Goal: Ask a question: Seek information or help from site administrators or community

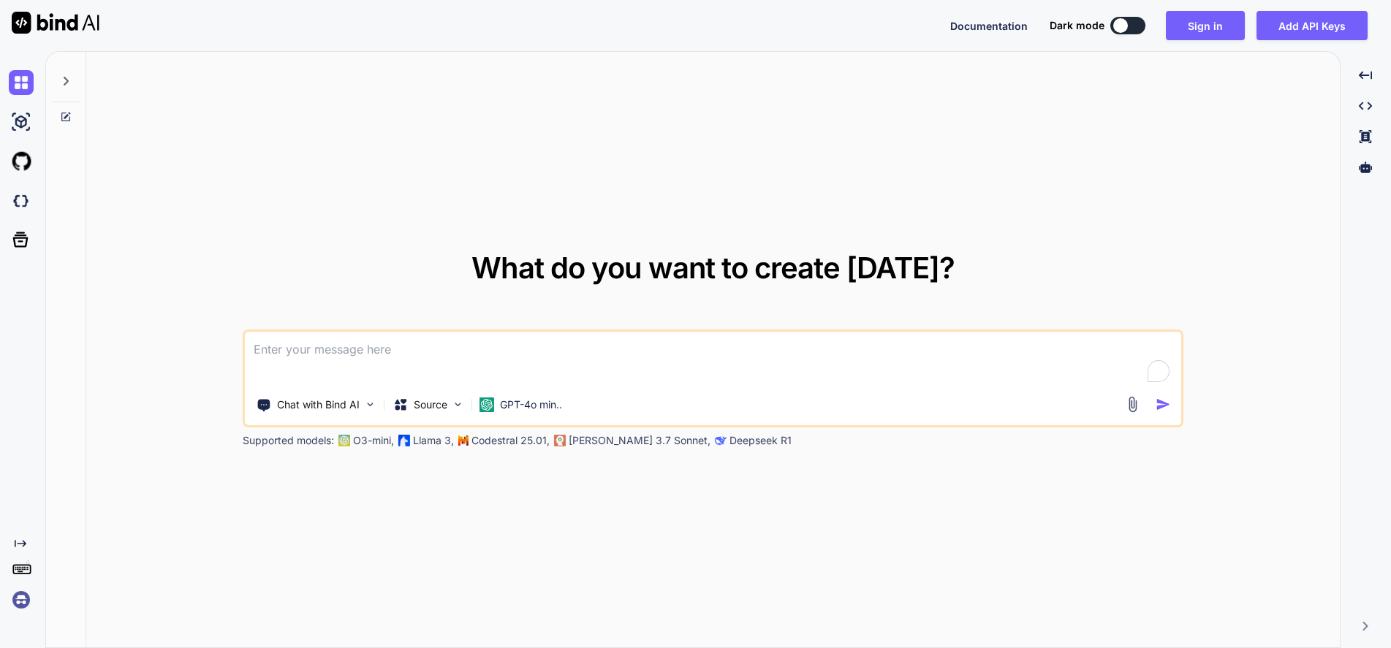
click at [580, 345] on textarea at bounding box center [712, 359] width 935 height 54
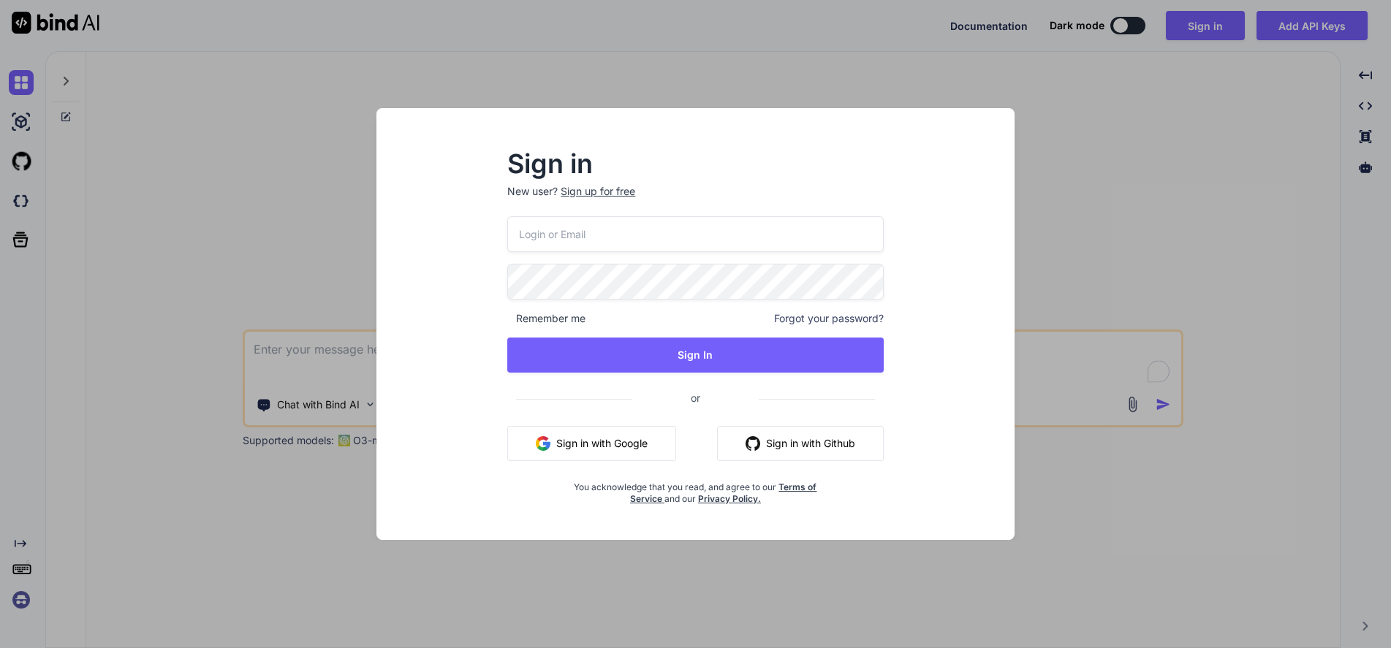
click at [557, 457] on button "Sign in with Google" at bounding box center [591, 443] width 169 height 35
click at [578, 428] on button "Sign in with Google" at bounding box center [591, 443] width 169 height 35
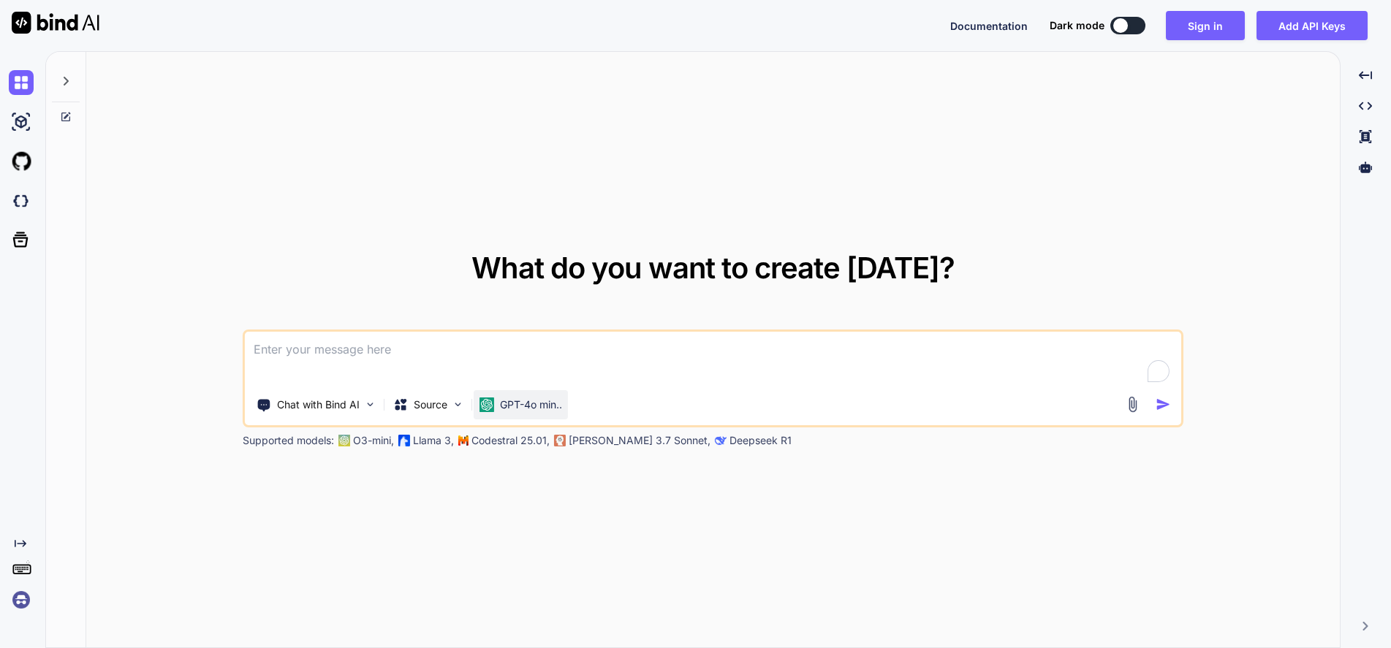
click at [536, 415] on div "GPT-4o min.." at bounding box center [521, 404] width 94 height 29
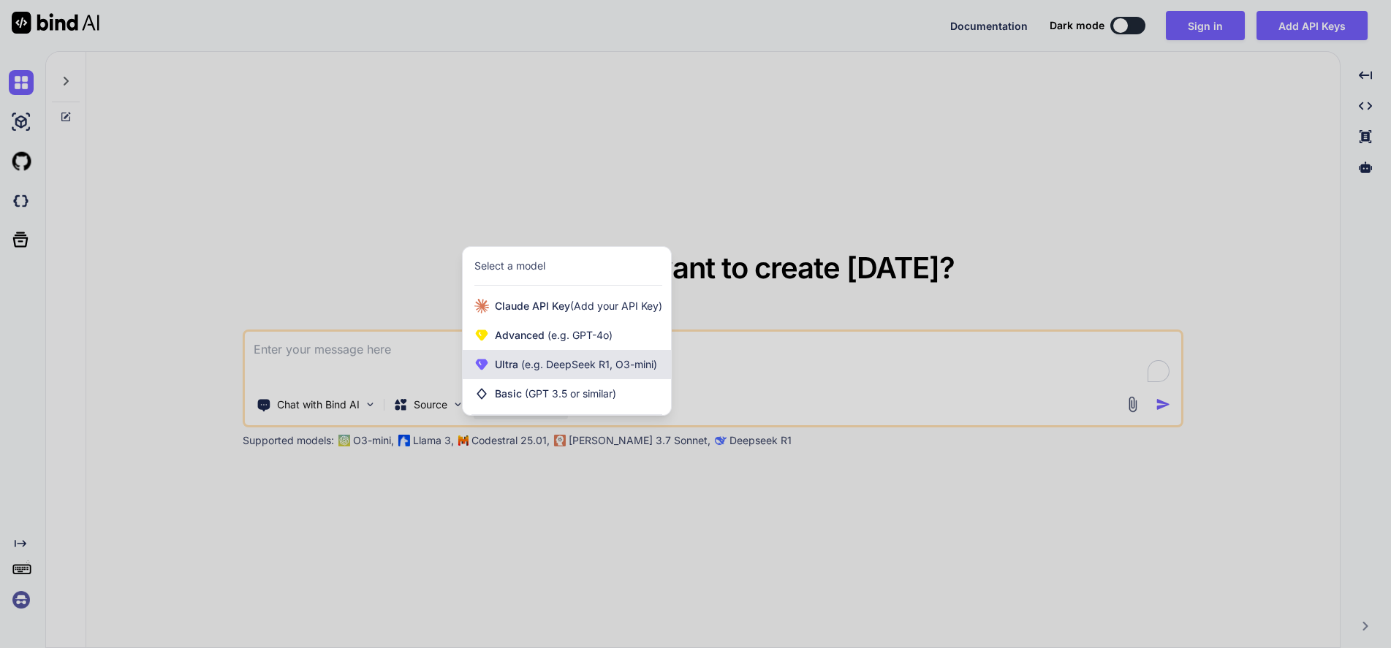
click at [563, 367] on span "(e.g. DeepSeek R1, O3-mini)" at bounding box center [587, 364] width 139 height 12
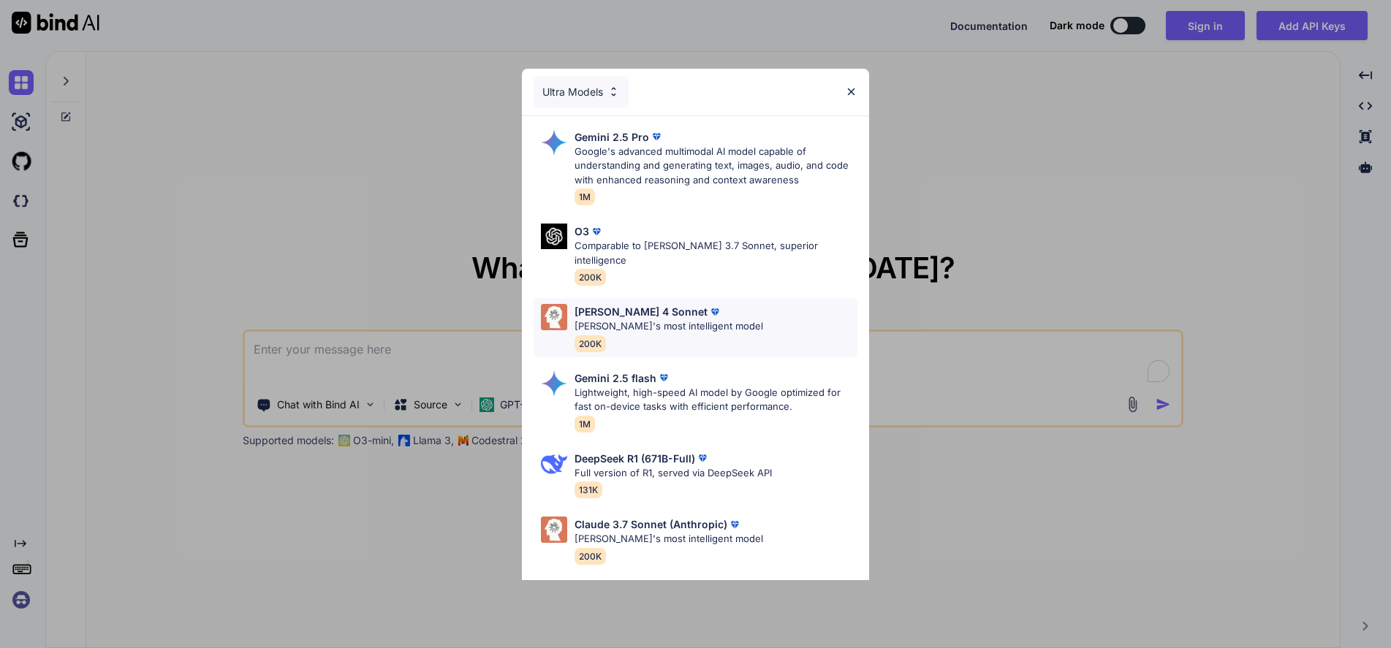
click at [667, 319] on p "[PERSON_NAME]'s most intelligent model" at bounding box center [668, 326] width 189 height 15
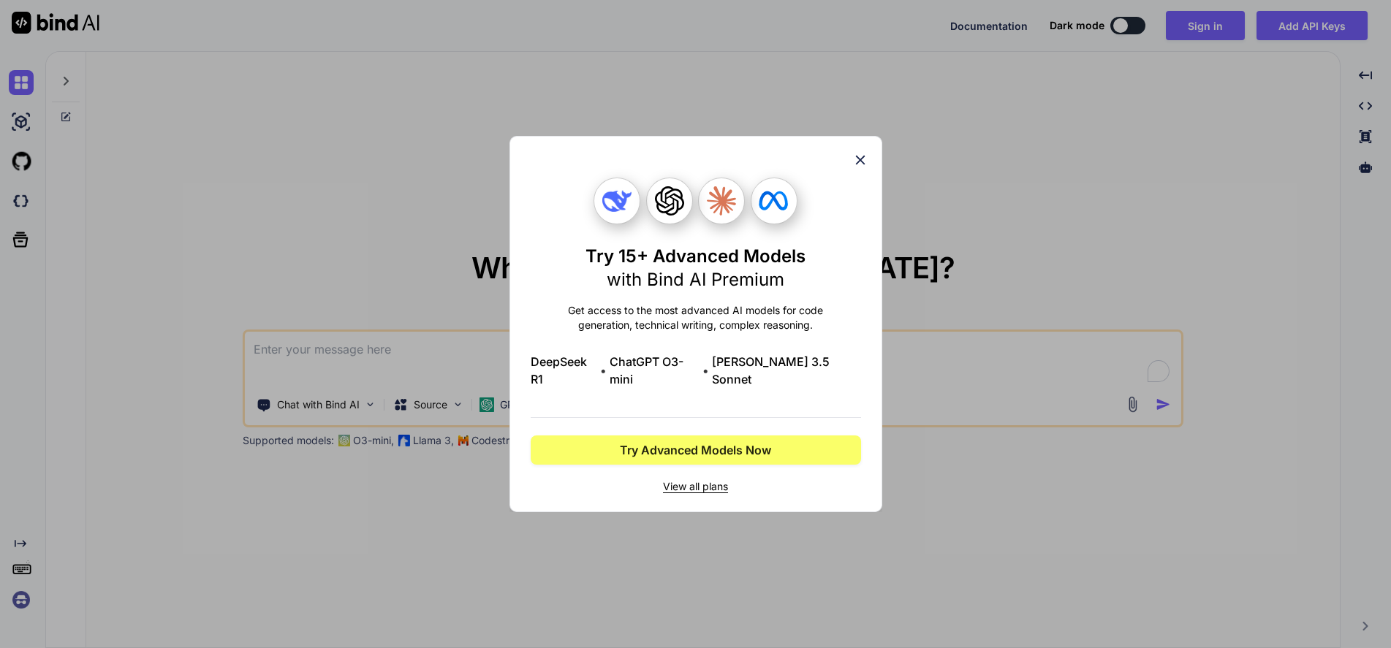
click at [871, 169] on div "Try 15+ Advanced Models with Bind AI Premium Get access to the most advanced AI…" at bounding box center [695, 324] width 373 height 376
click at [870, 164] on div "Try 15+ Advanced Models with Bind AI Premium Get access to the most advanced AI…" at bounding box center [695, 324] width 373 height 376
click at [859, 168] on icon at bounding box center [860, 160] width 16 height 16
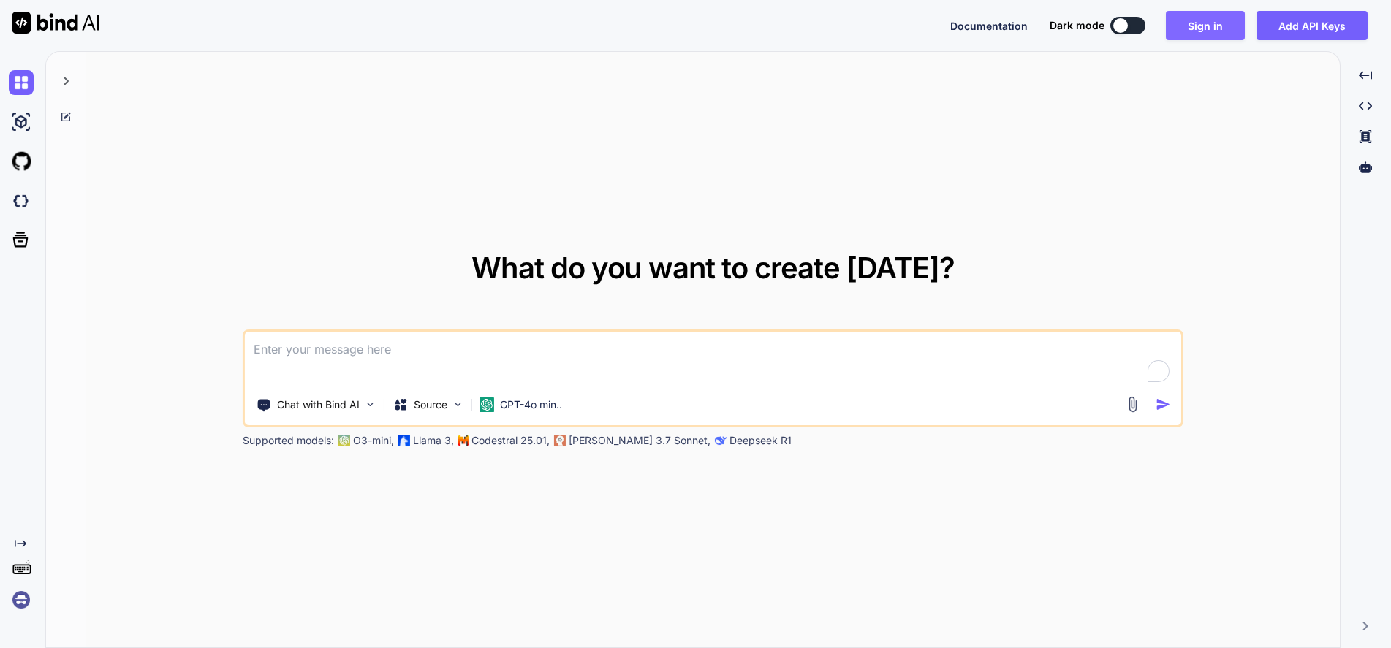
click at [1201, 31] on button "Sign in" at bounding box center [1205, 25] width 79 height 29
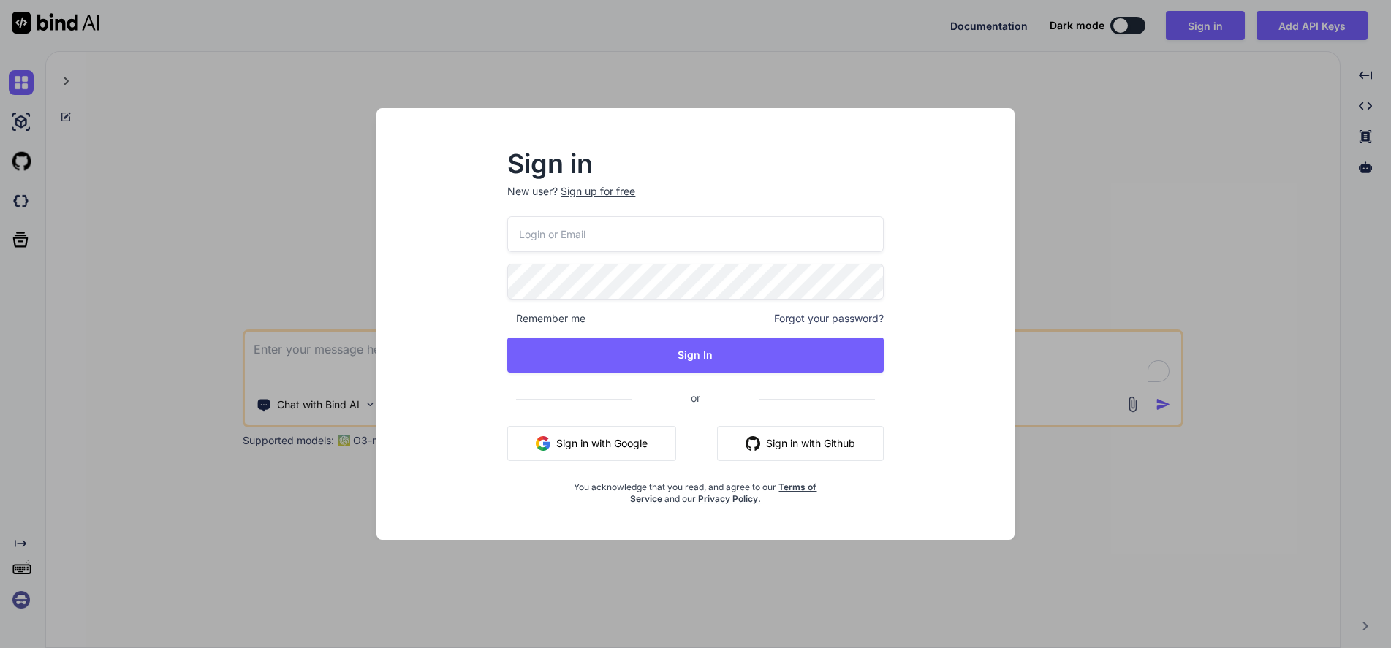
click at [596, 453] on button "Sign in with Google" at bounding box center [591, 443] width 169 height 35
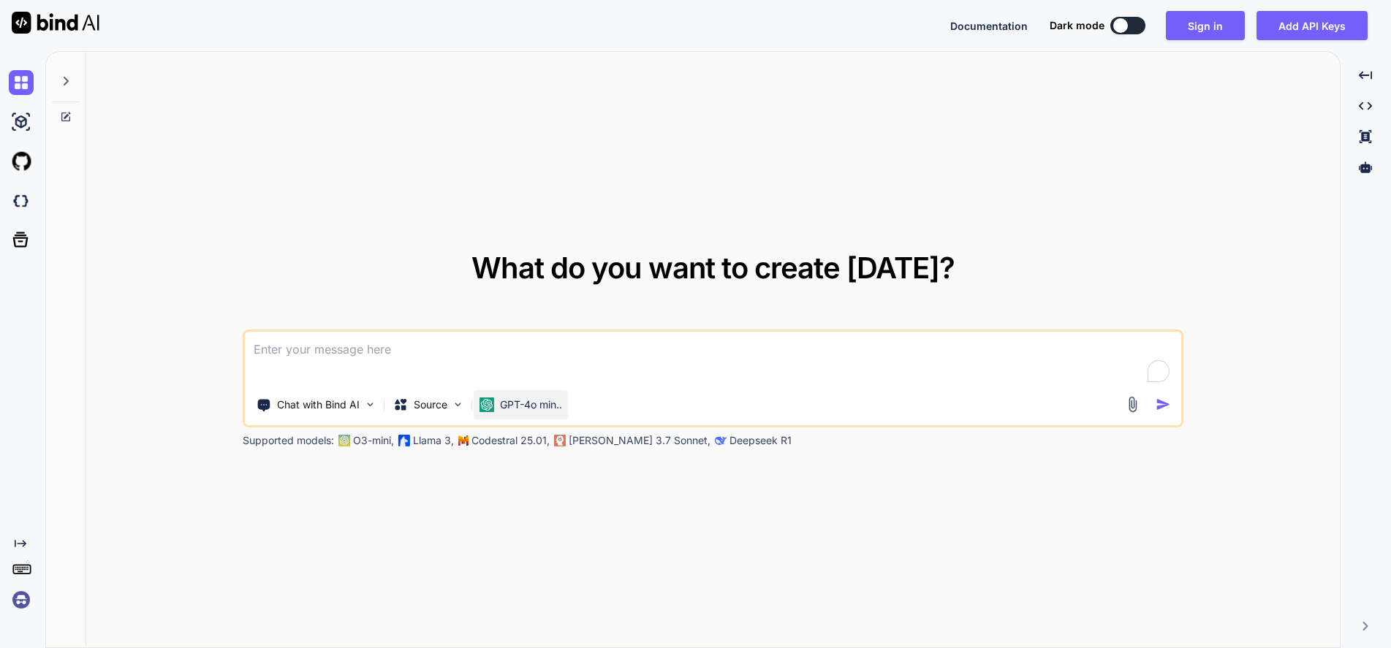
click at [536, 404] on p "GPT-4o min.." at bounding box center [531, 405] width 62 height 15
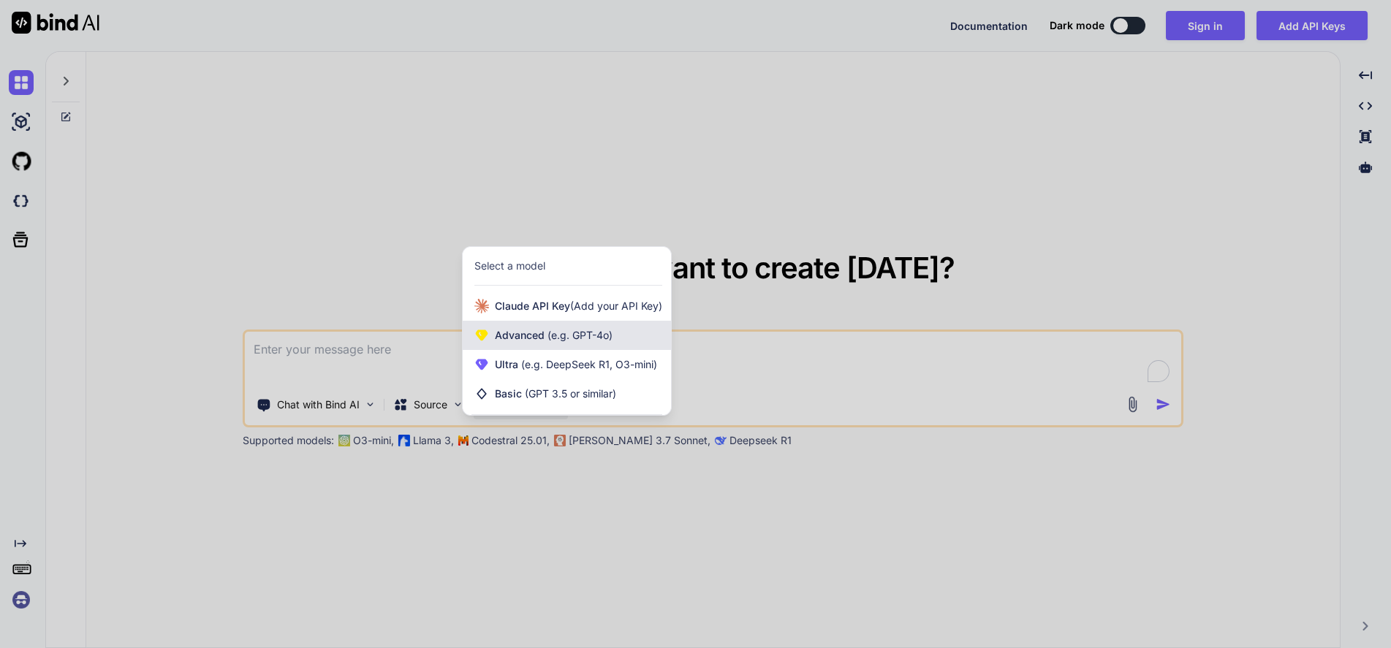
click at [558, 341] on span "(e.g. GPT-4o)" at bounding box center [578, 335] width 68 height 12
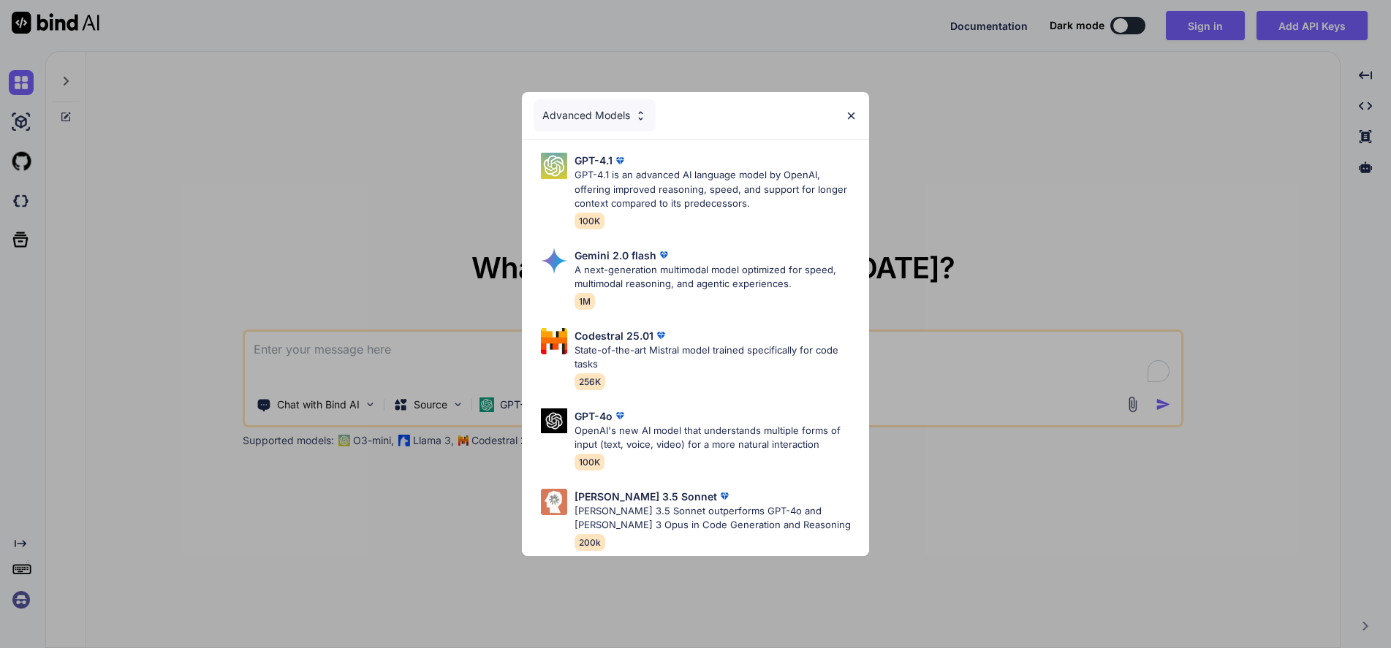
click at [1013, 231] on div "Advanced Models GPT-4.1 GPT-4.1 is an advanced AI language model by OpenAI, off…" at bounding box center [695, 324] width 1391 height 648
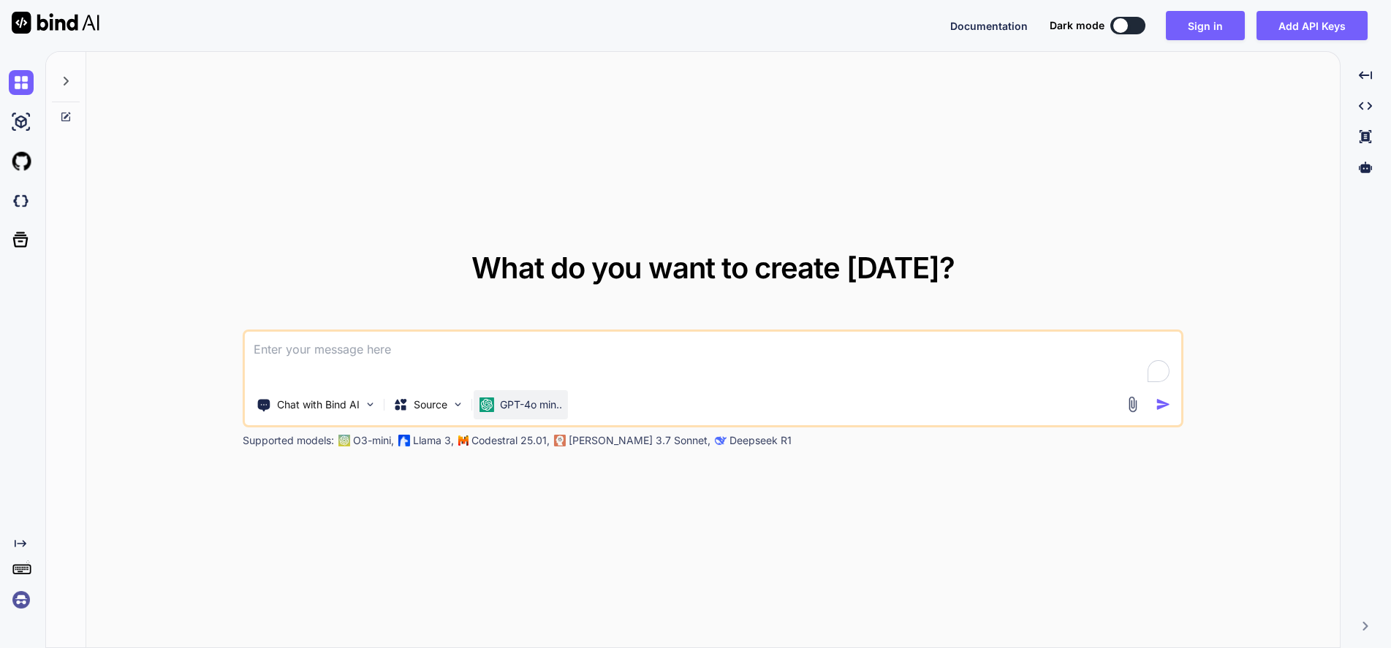
click at [533, 418] on div "GPT-4o min.." at bounding box center [521, 404] width 94 height 29
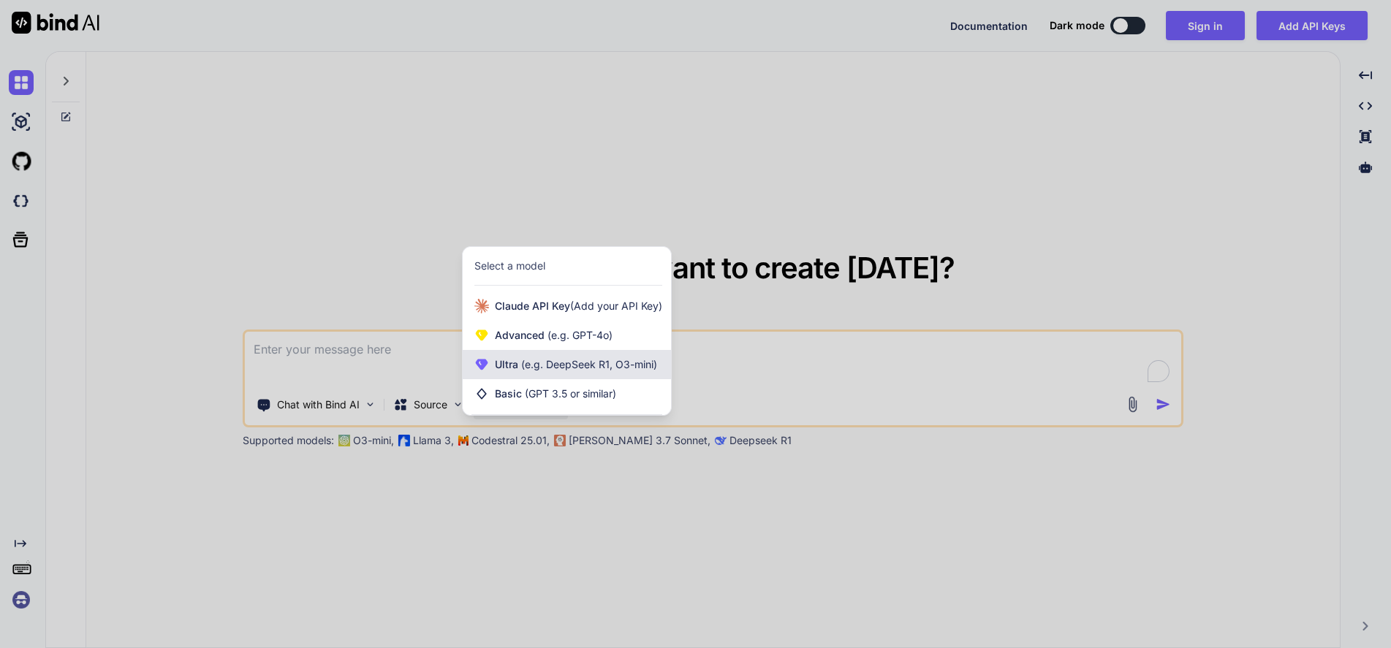
click at [584, 369] on span "(e.g. DeepSeek R1, O3-mini)" at bounding box center [587, 364] width 139 height 12
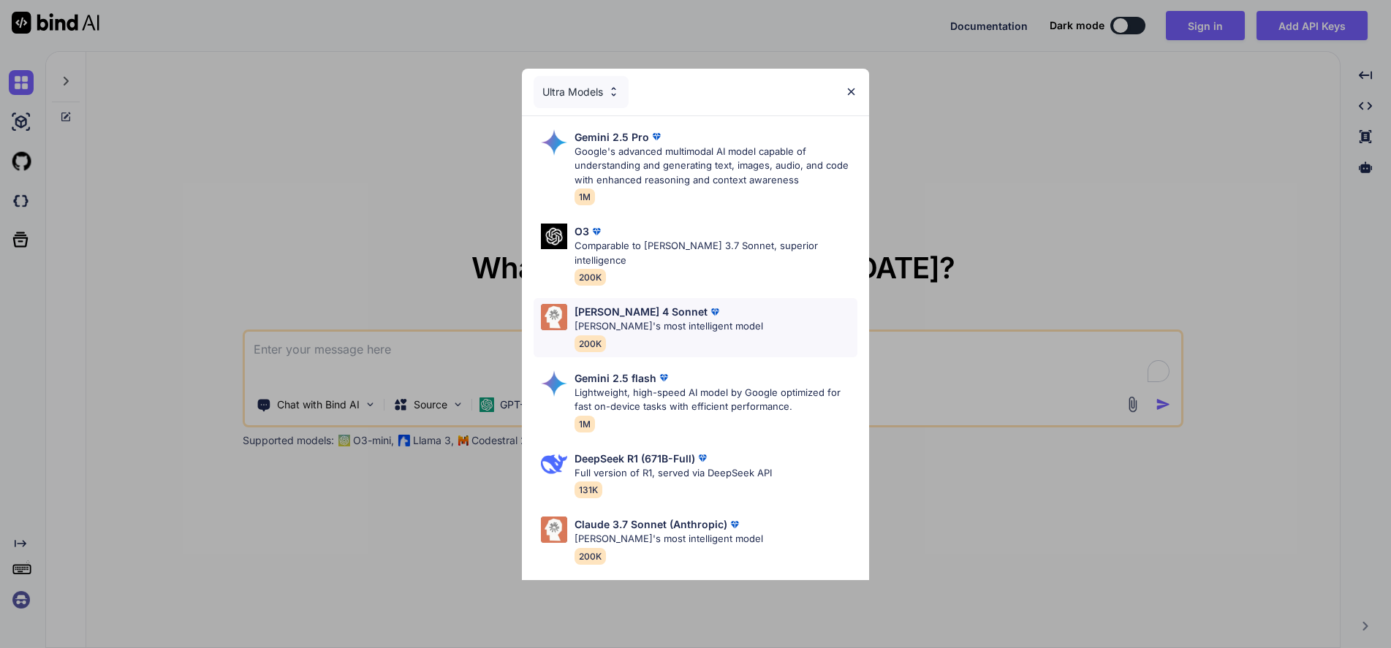
click at [681, 319] on p "[PERSON_NAME]'s most intelligent model" at bounding box center [668, 326] width 189 height 15
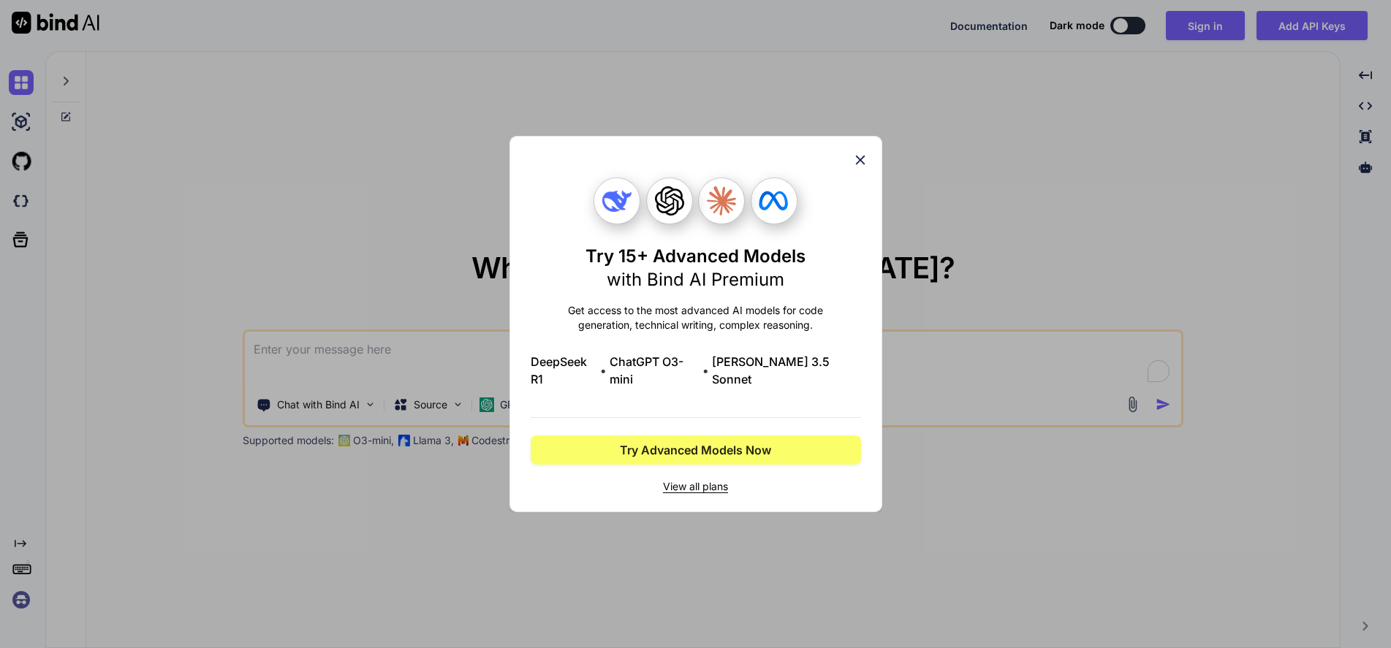
click at [856, 168] on icon at bounding box center [860, 160] width 16 height 16
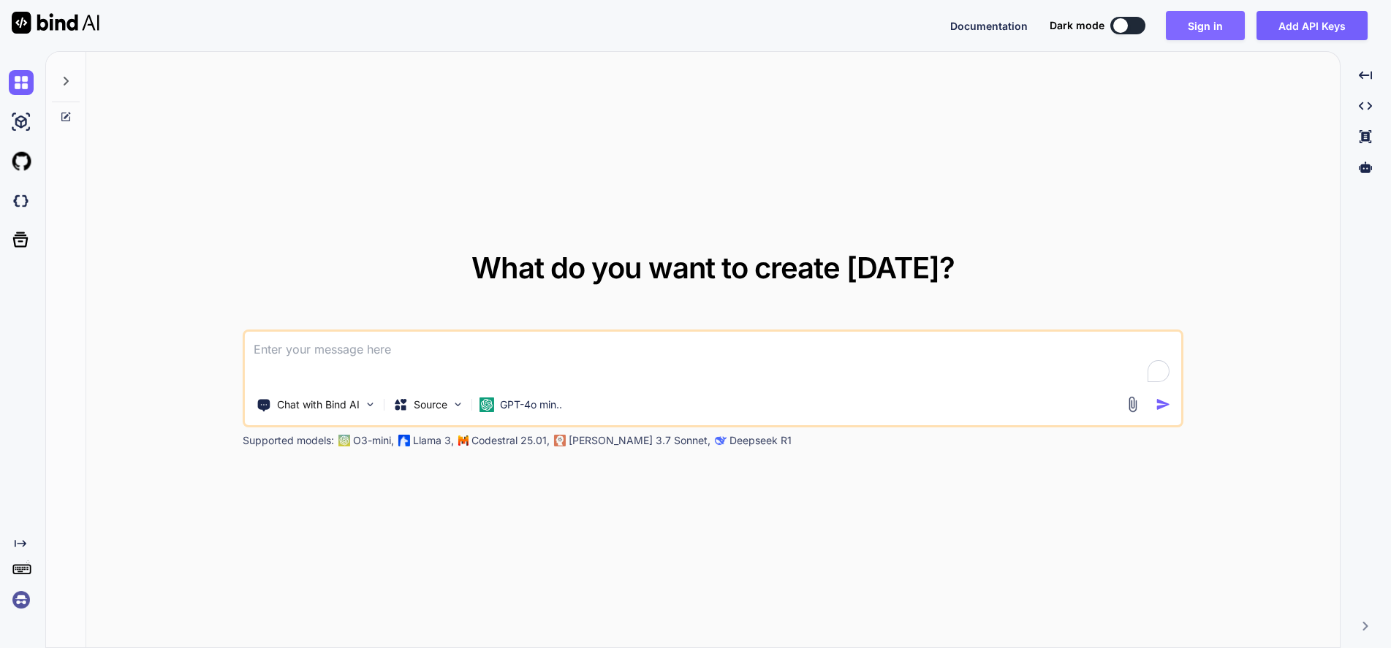
click at [1204, 24] on button "Sign in" at bounding box center [1205, 25] width 79 height 29
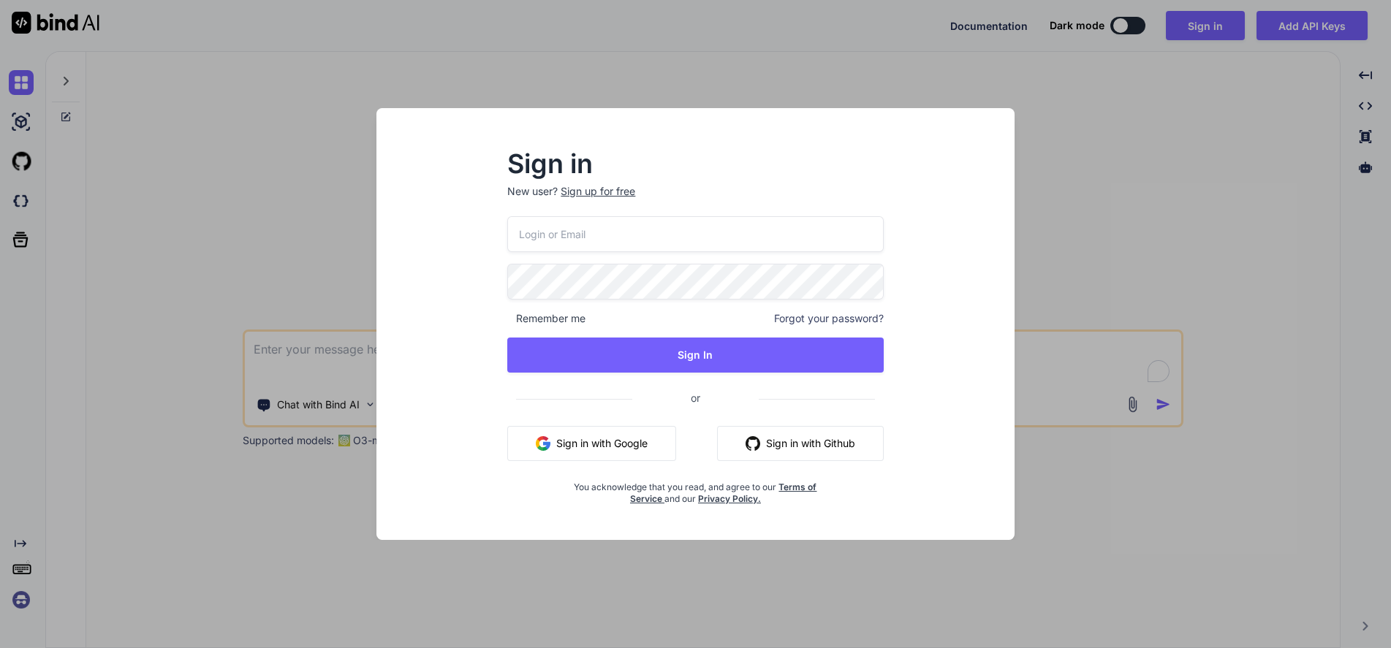
click at [587, 454] on button "Sign in with Google" at bounding box center [591, 443] width 169 height 35
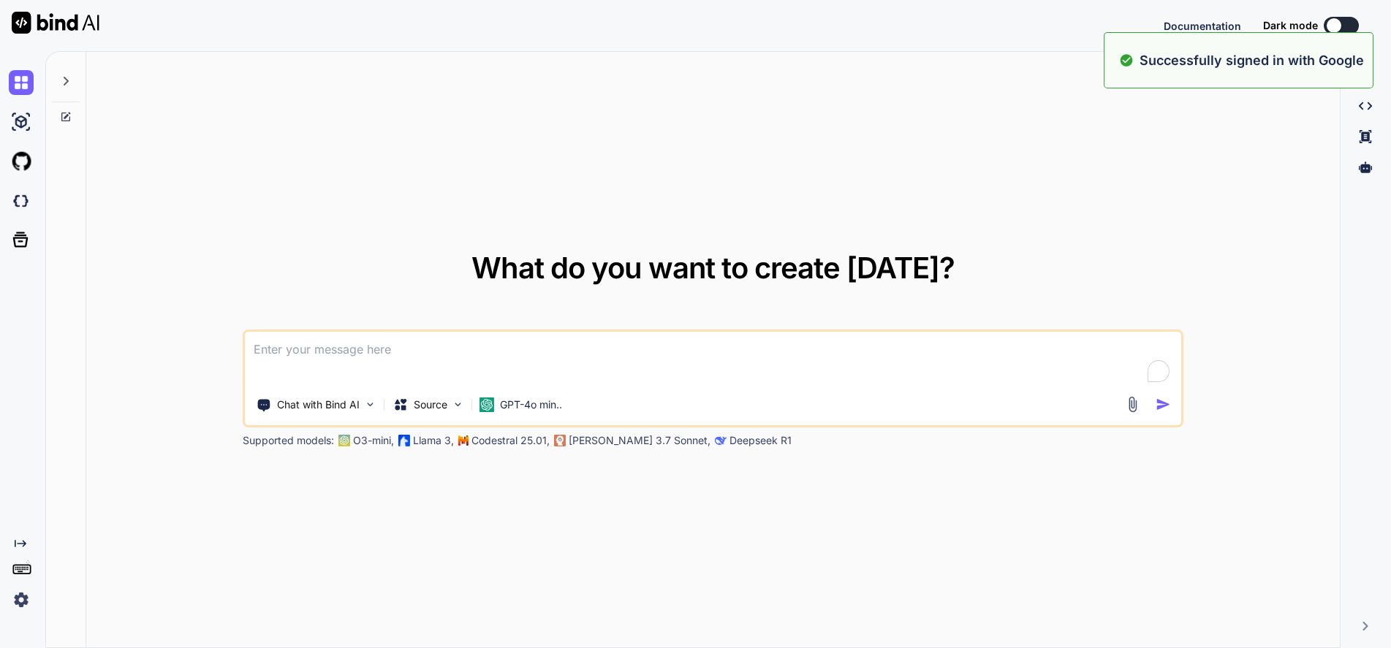
drag, startPoint x: 875, startPoint y: 197, endPoint x: 859, endPoint y: 206, distance: 18.0
click at [873, 198] on div "What do you want to create [DATE]? Chat with Bind AI Source GPT-4o min.. Suppor…" at bounding box center [712, 350] width 1253 height 597
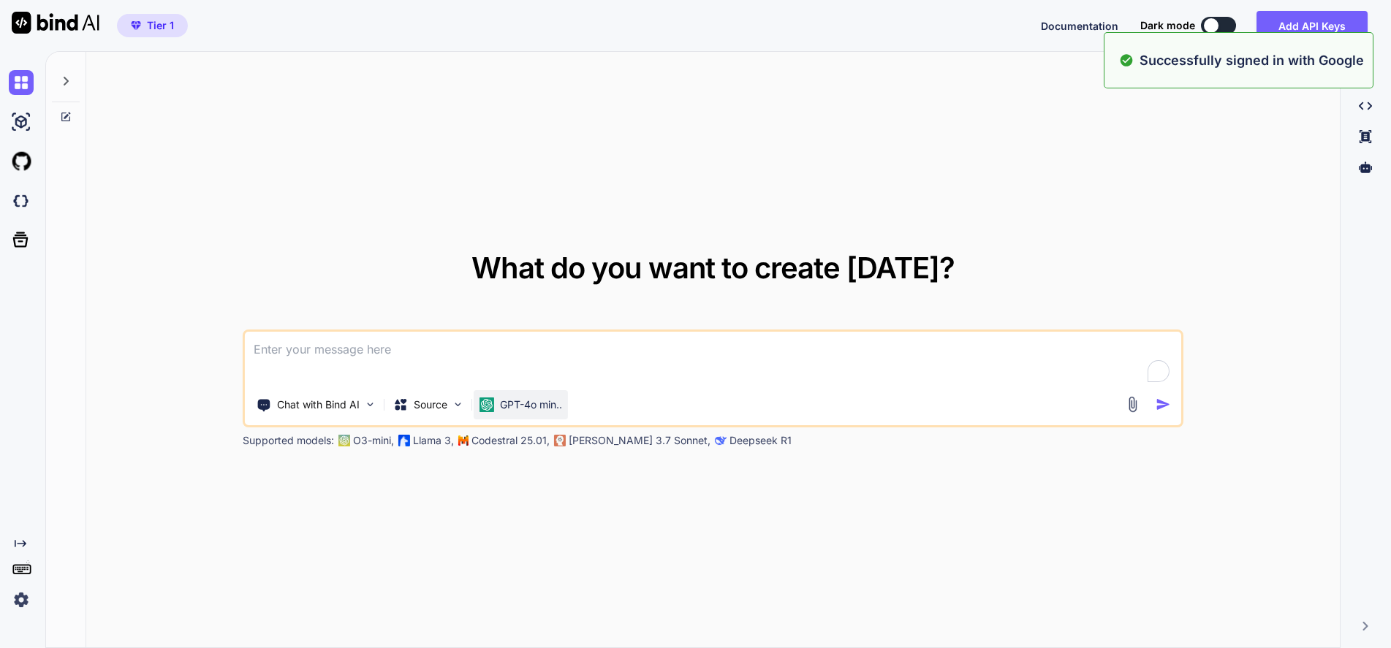
click at [527, 406] on p "GPT-4o min.." at bounding box center [531, 405] width 62 height 15
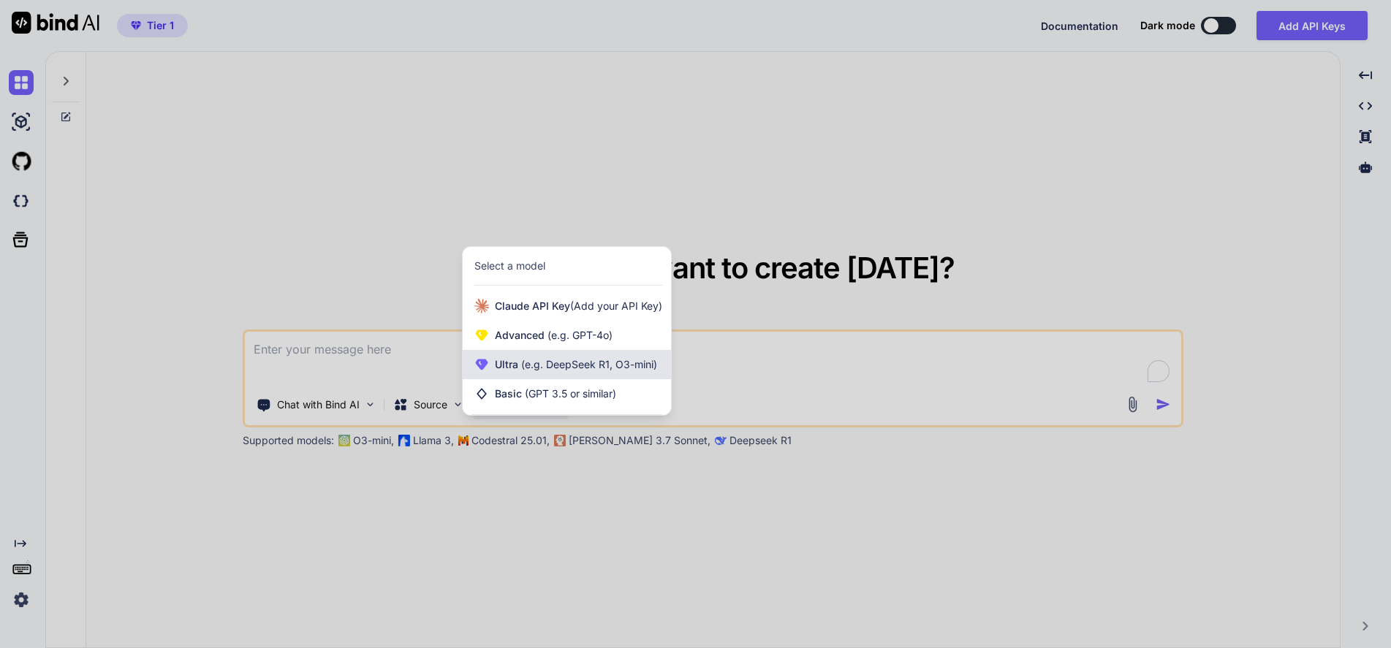
click at [545, 362] on span "(e.g. DeepSeek R1, O3-mini)" at bounding box center [587, 364] width 139 height 12
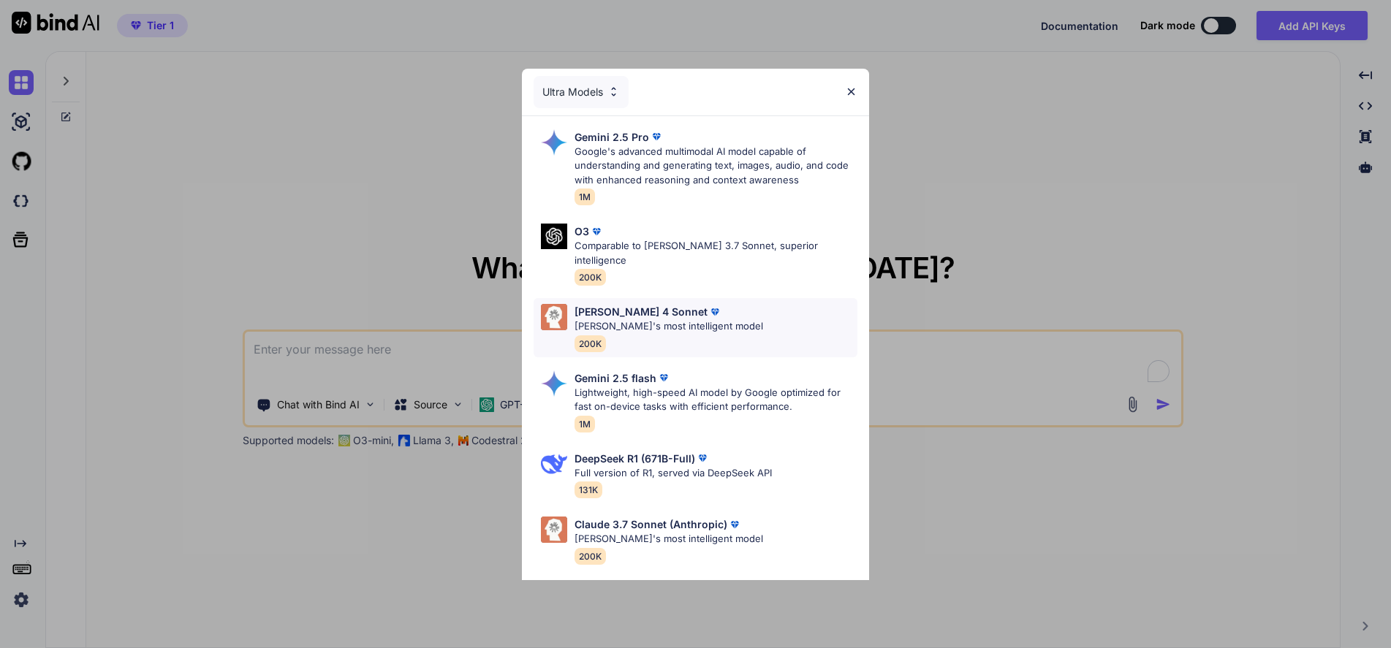
click at [619, 319] on p "[PERSON_NAME]'s most intelligent model" at bounding box center [668, 326] width 189 height 15
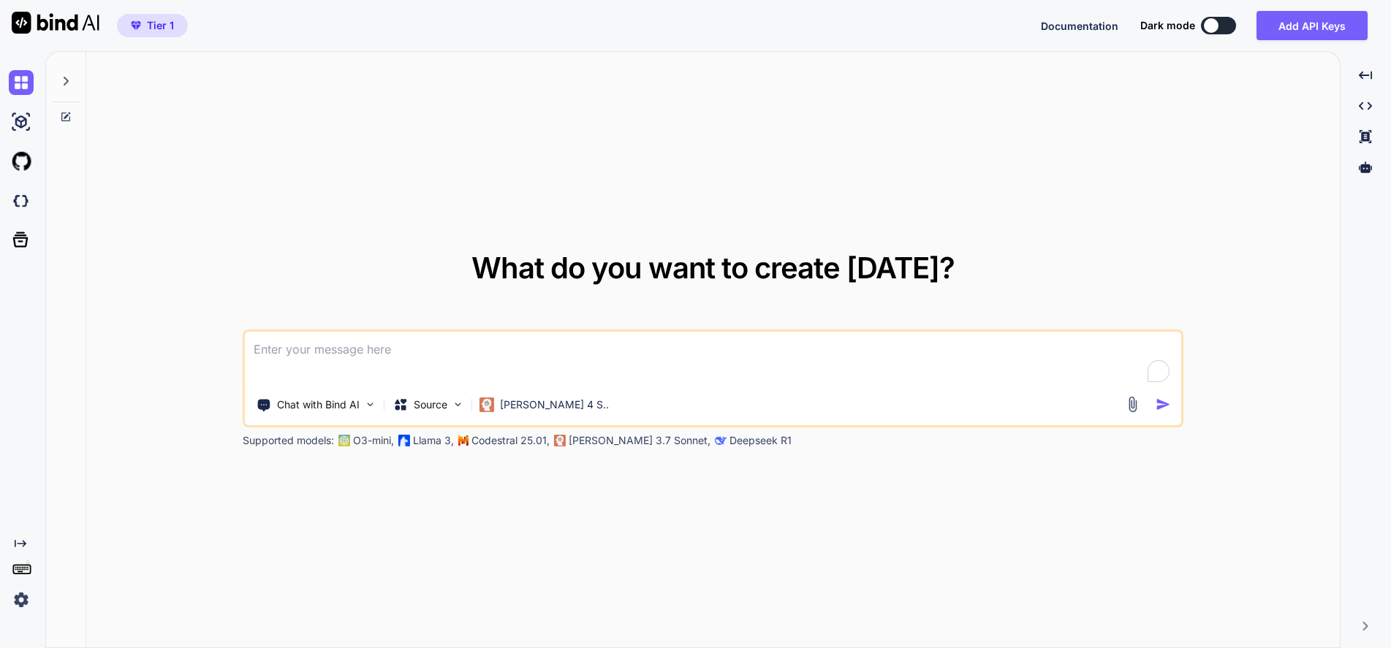
click at [539, 365] on textarea at bounding box center [712, 359] width 935 height 54
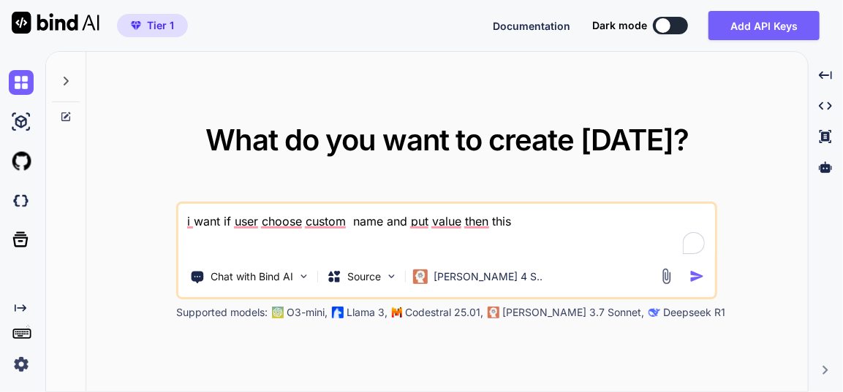
click at [461, 222] on textarea "i want if user choose custom name and put value then this" at bounding box center [446, 231] width 536 height 54
drag, startPoint x: 602, startPoint y: 225, endPoint x: 544, endPoint y: 240, distance: 59.7
click at [544, 240] on textarea "i want if user choose custom name and put value in which feild then this" at bounding box center [446, 231] width 536 height 54
click at [381, 219] on textarea "i want if user choose custom name and put value in which feild that will also i…" at bounding box center [446, 231] width 536 height 54
click at [246, 240] on textarea "i want if user choose custom value and put value in which feild that will also …" at bounding box center [446, 231] width 536 height 54
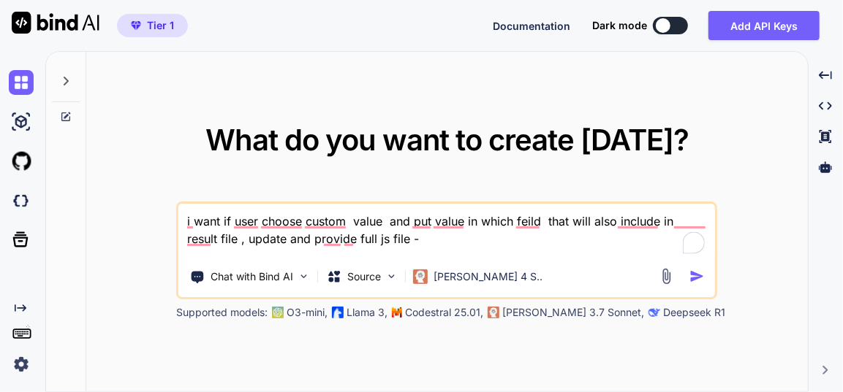
paste textarea "script - Copy.js - "let workbook; let sheet; let headers = []; let cleanedData …"
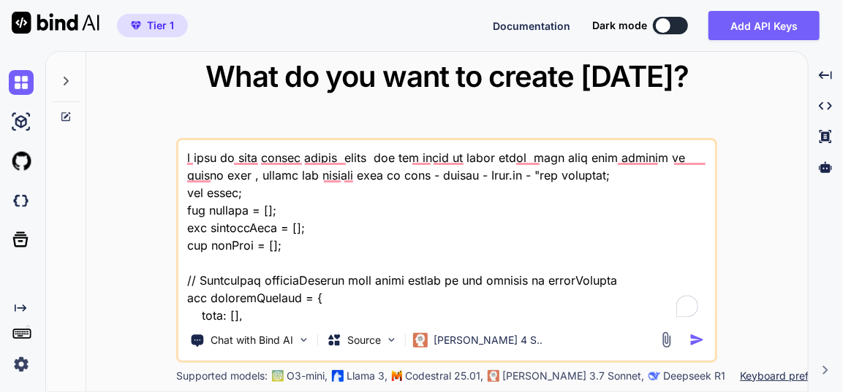
scroll to position [20989, 0]
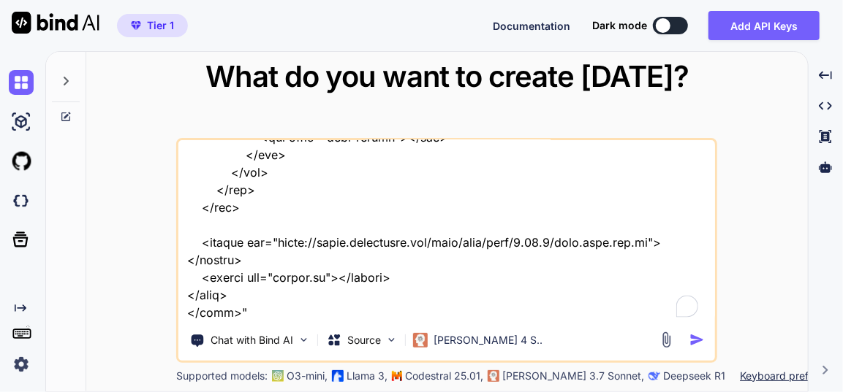
type textarea "i want if user choose custom value and put value in which feild that will also …"
click at [704, 331] on div "Chat with Bind AI Source [PERSON_NAME] 4 S.." at bounding box center [444, 340] width 532 height 29
click at [697, 333] on img "button" at bounding box center [696, 340] width 15 height 15
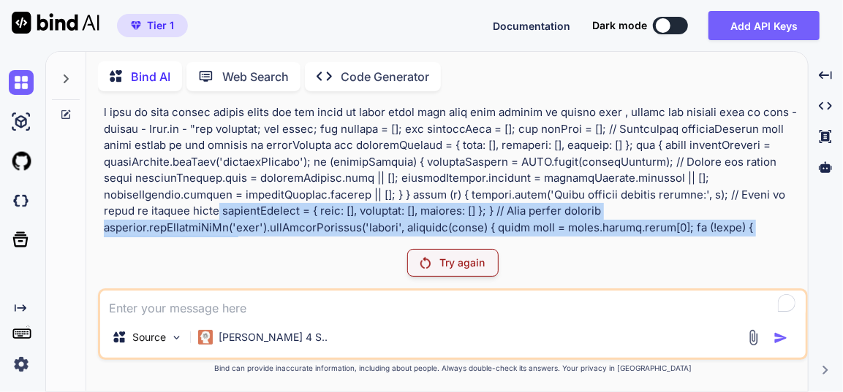
scroll to position [48, 0]
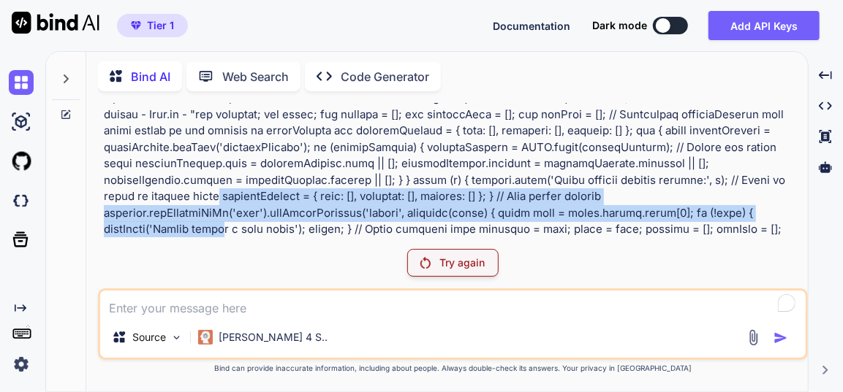
drag, startPoint x: 757, startPoint y: 229, endPoint x: 231, endPoint y: 228, distance: 526.2
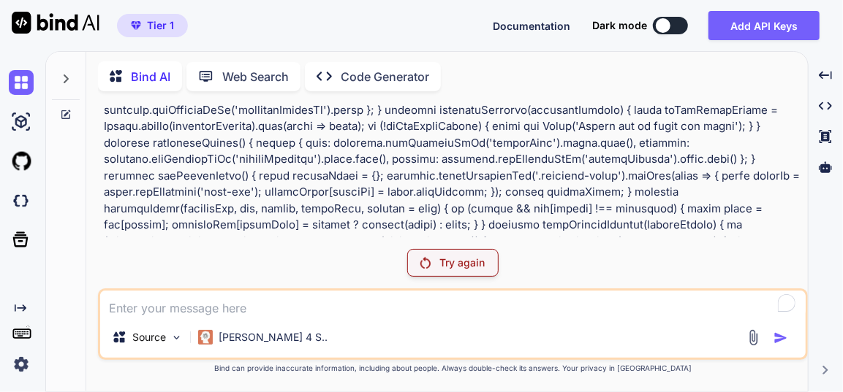
scroll to position [1709, 0]
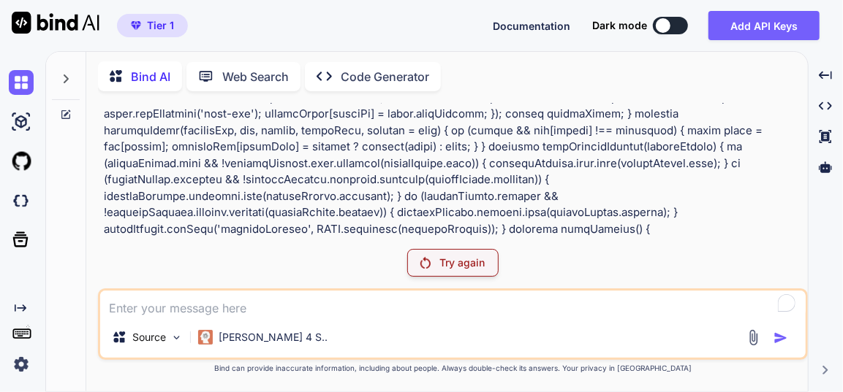
click at [482, 261] on p "Try again" at bounding box center [461, 263] width 45 height 15
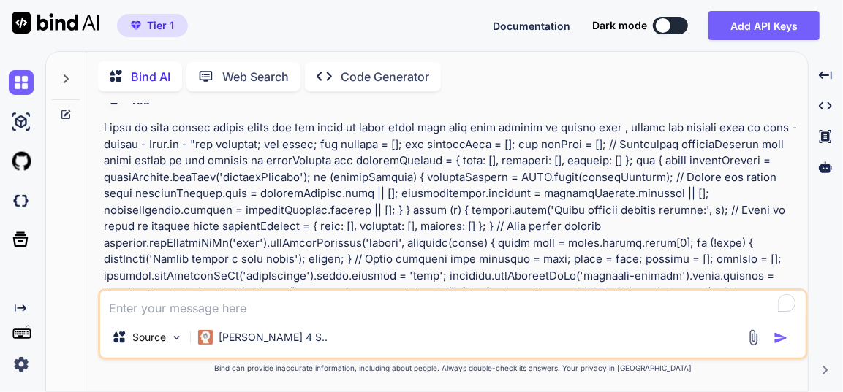
scroll to position [0, 0]
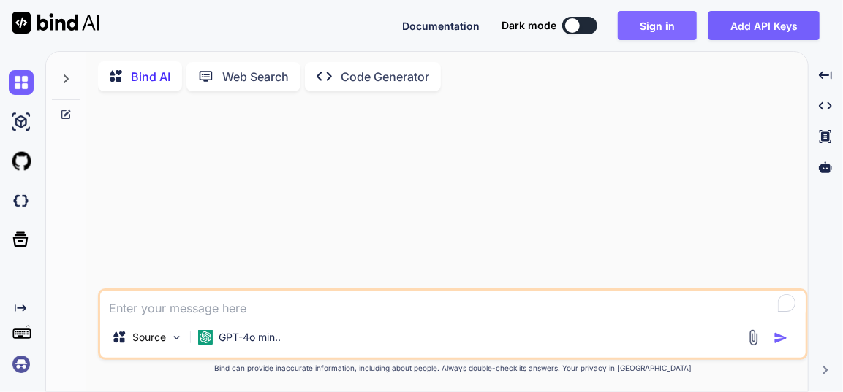
click at [657, 11] on button "Sign in" at bounding box center [657, 25] width 79 height 29
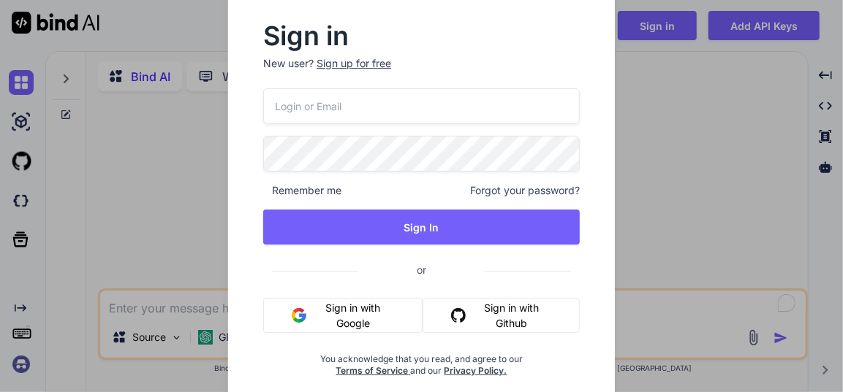
click at [351, 321] on button "Sign in with Google" at bounding box center [342, 315] width 159 height 35
click at [342, 310] on button "Sign in with Google" at bounding box center [342, 315] width 159 height 35
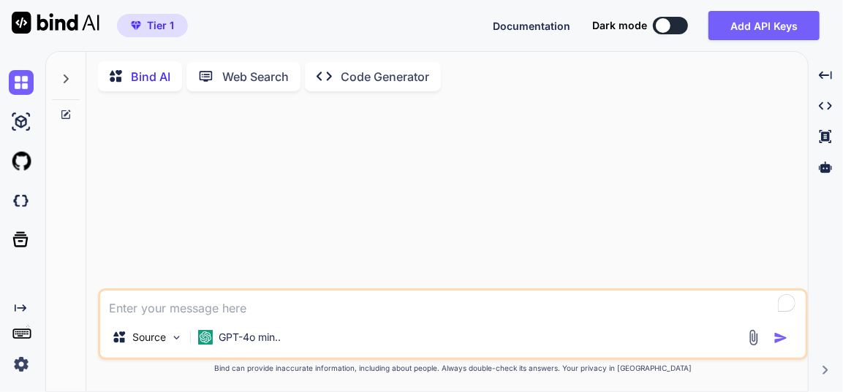
click at [67, 73] on icon at bounding box center [66, 79] width 12 height 12
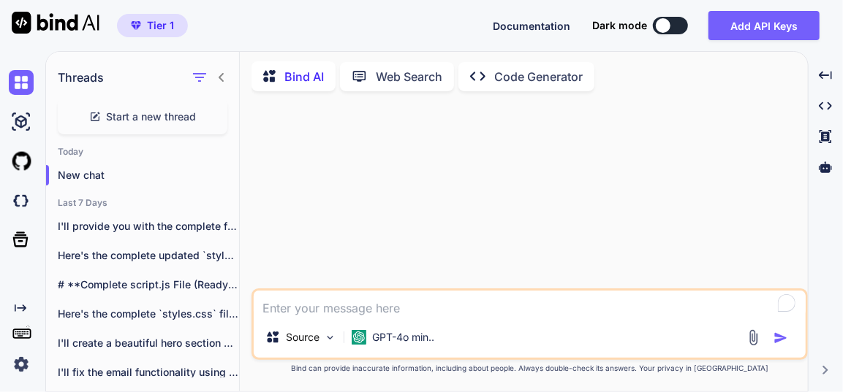
click at [319, 311] on textarea at bounding box center [530, 304] width 552 height 26
click at [414, 335] on p "GPT-4o min.." at bounding box center [403, 337] width 62 height 15
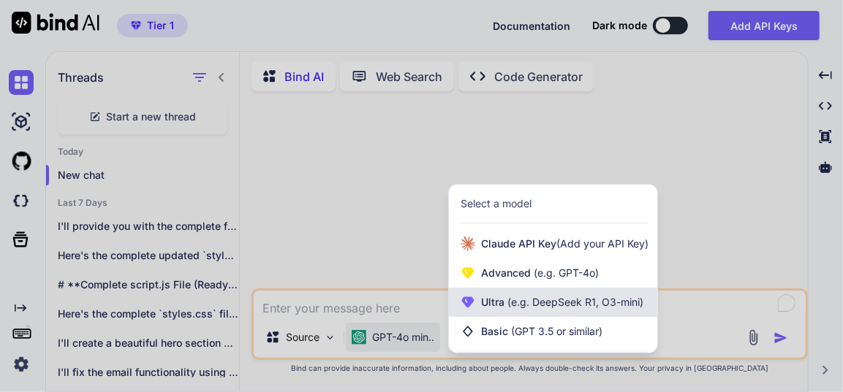
click at [523, 304] on span "(e.g. DeepSeek R1, O3-mini)" at bounding box center [573, 302] width 139 height 12
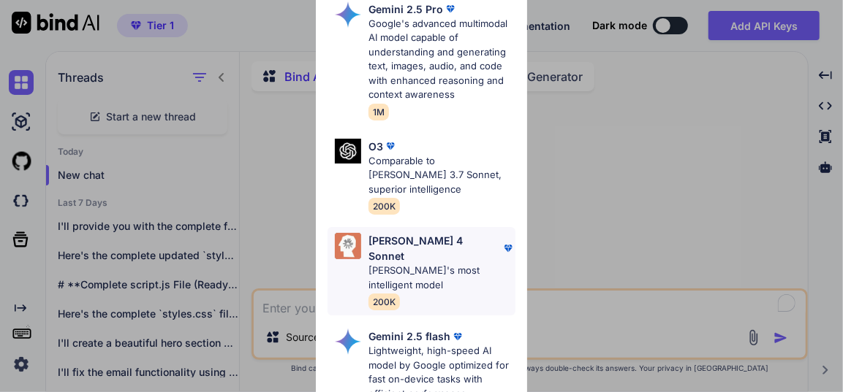
click at [423, 264] on p "[PERSON_NAME]'s most intelligent model" at bounding box center [441, 278] width 146 height 29
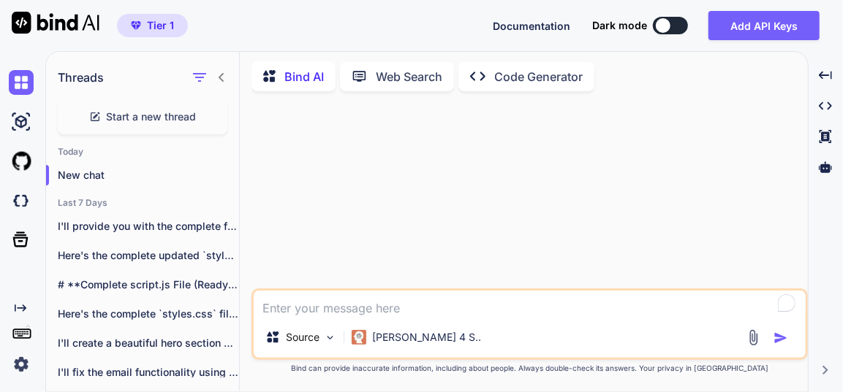
click at [373, 305] on textarea at bounding box center [530, 304] width 552 height 26
click at [353, 308] on textarea "i want also show that" at bounding box center [530, 304] width 552 height 26
click at [444, 306] on textarea "i want also show/add that" at bounding box center [530, 304] width 552 height 26
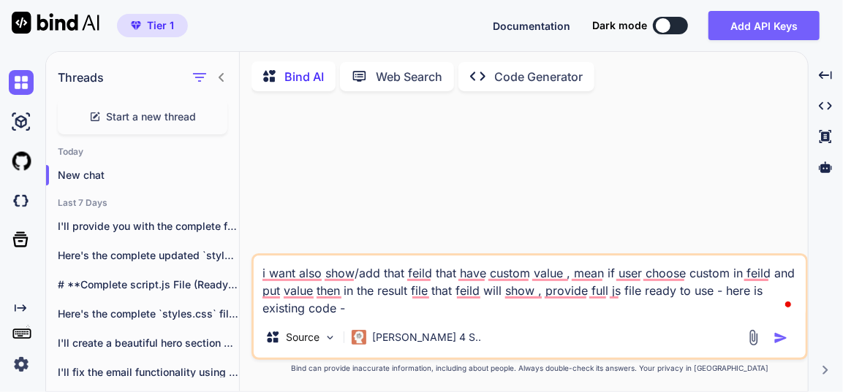
paste textarea "script - Copy.js - "let workbook; let sheet; let headers = []; let cleanedData …"
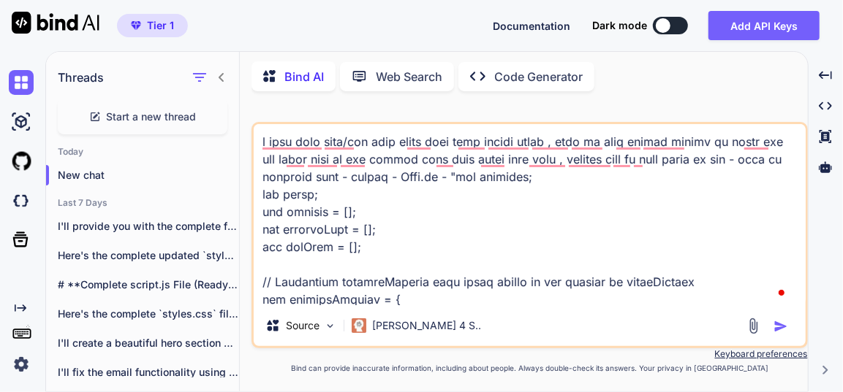
scroll to position [20919, 0]
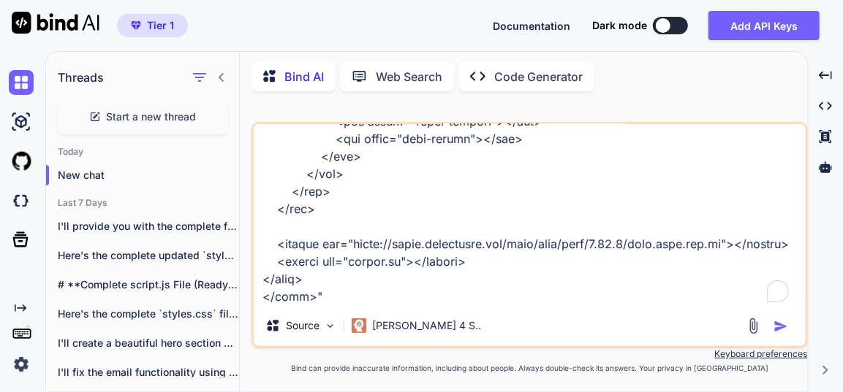
type textarea "i want also show/add that feild that have custom value , mean if user choose cu…"
click at [781, 332] on img "button" at bounding box center [780, 326] width 15 height 15
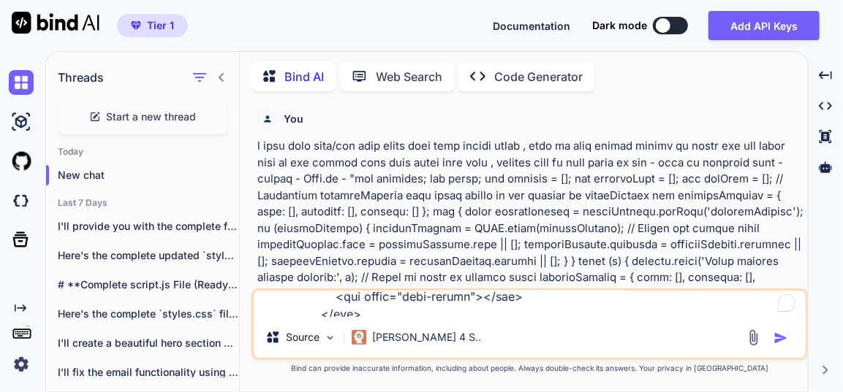
scroll to position [0, 0]
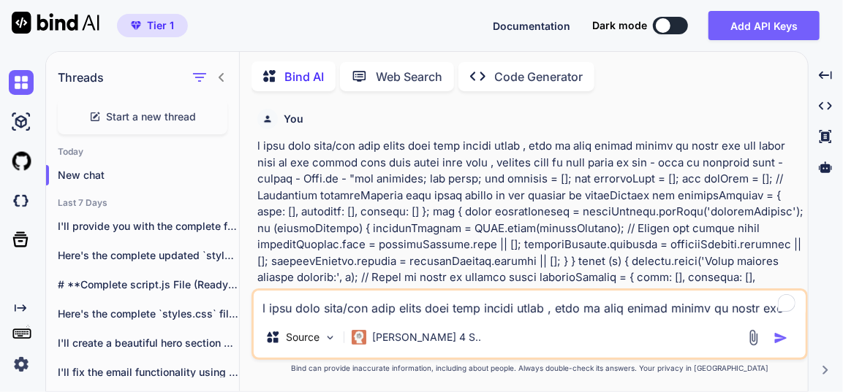
click at [785, 337] on img "button" at bounding box center [780, 338] width 15 height 15
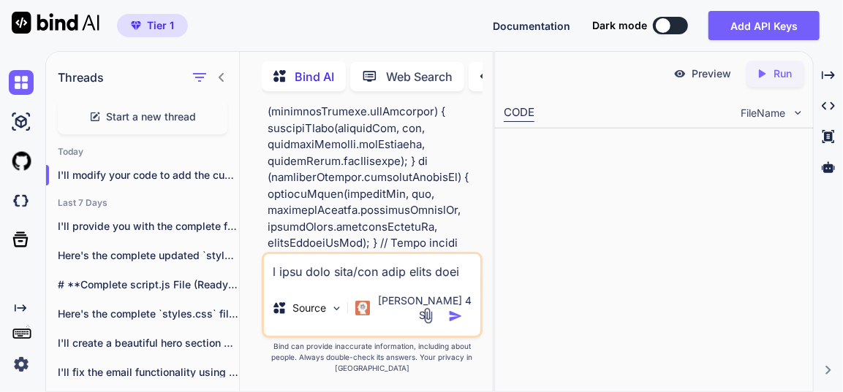
scroll to position [14719, 0]
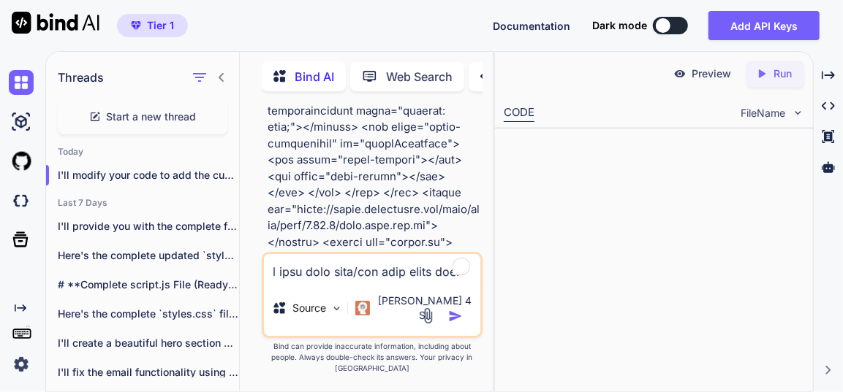
click at [443, 380] on img at bounding box center [443, 386] width 12 height 12
